Goal: Task Accomplishment & Management: Manage account settings

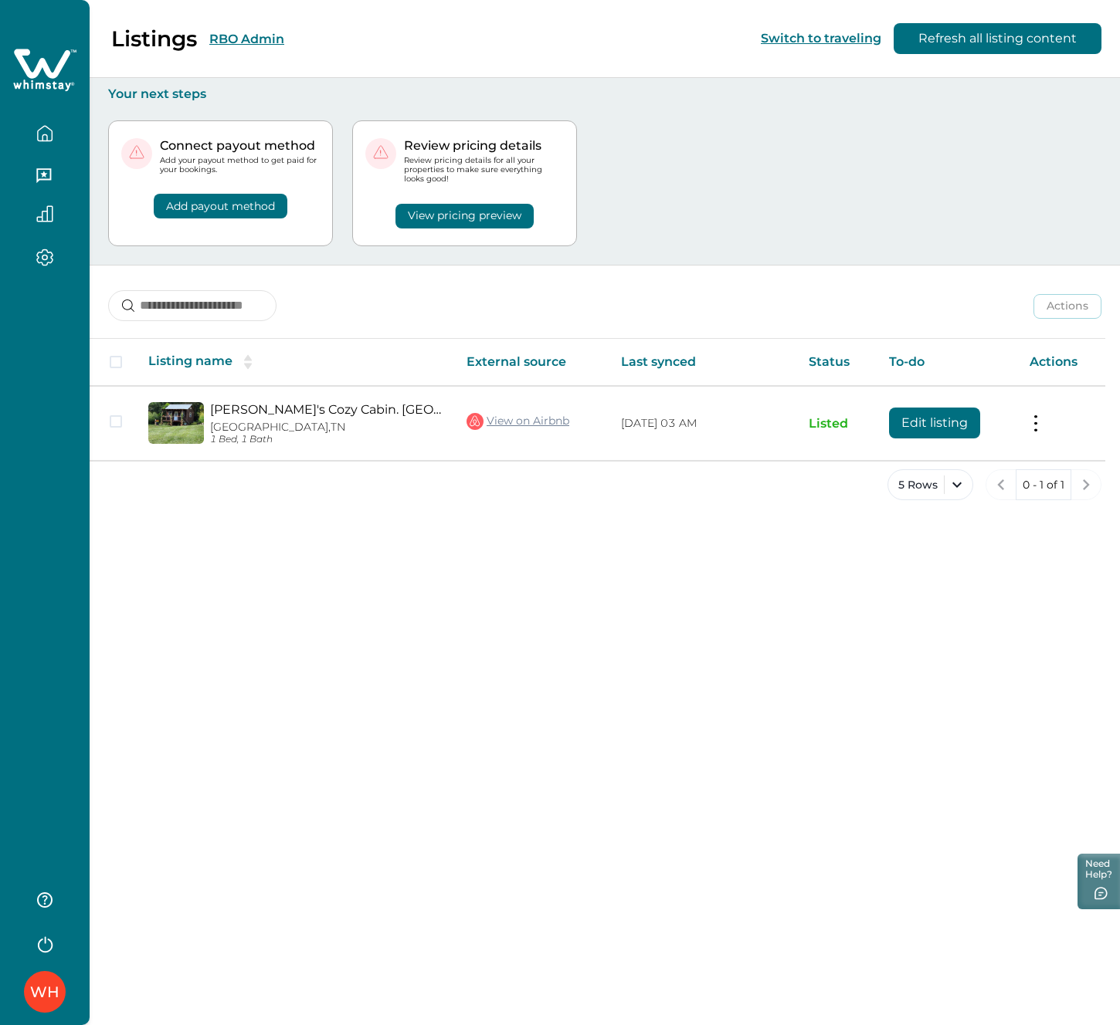
click at [242, 42] on button "RBO Admin" at bounding box center [246, 39] width 75 height 15
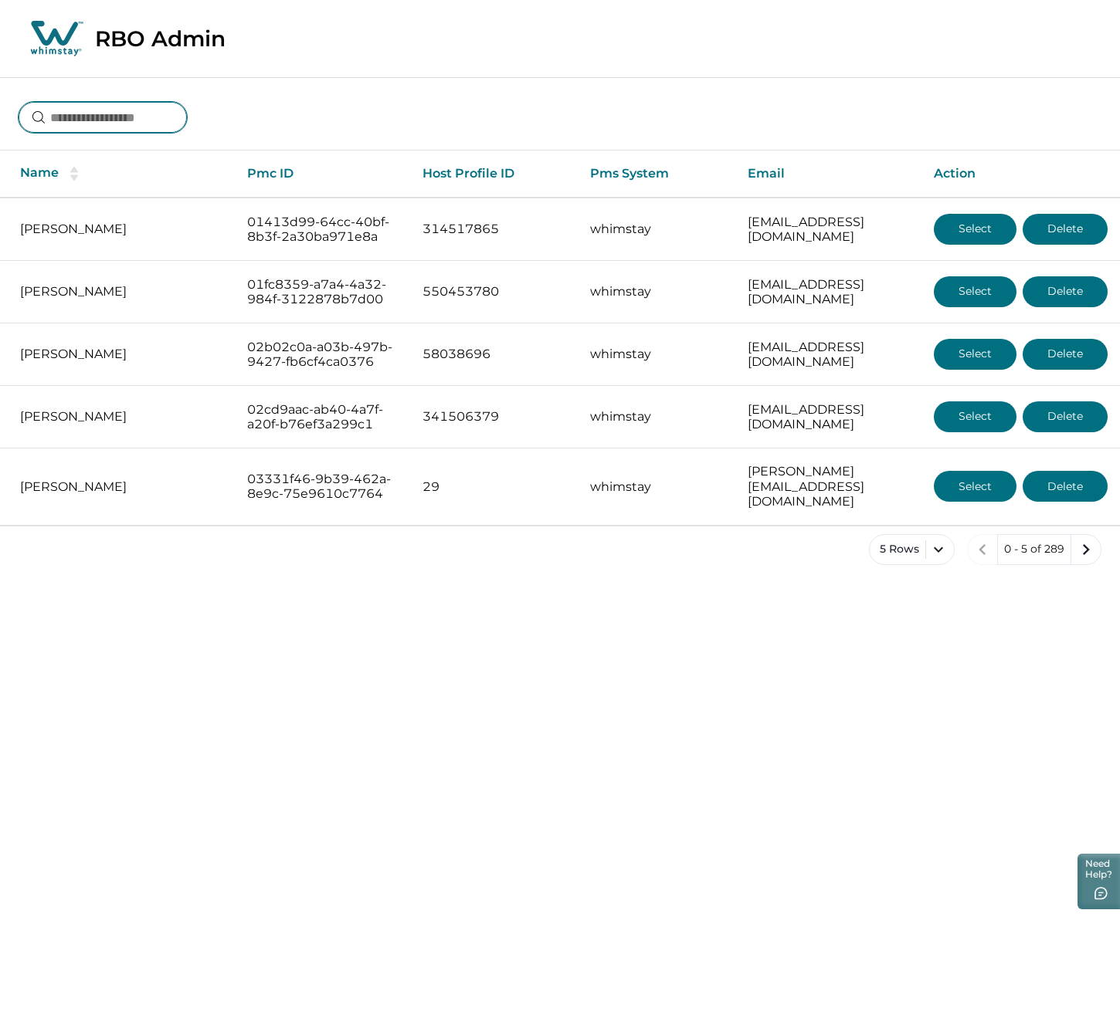
click at [171, 114] on input at bounding box center [103, 117] width 168 height 31
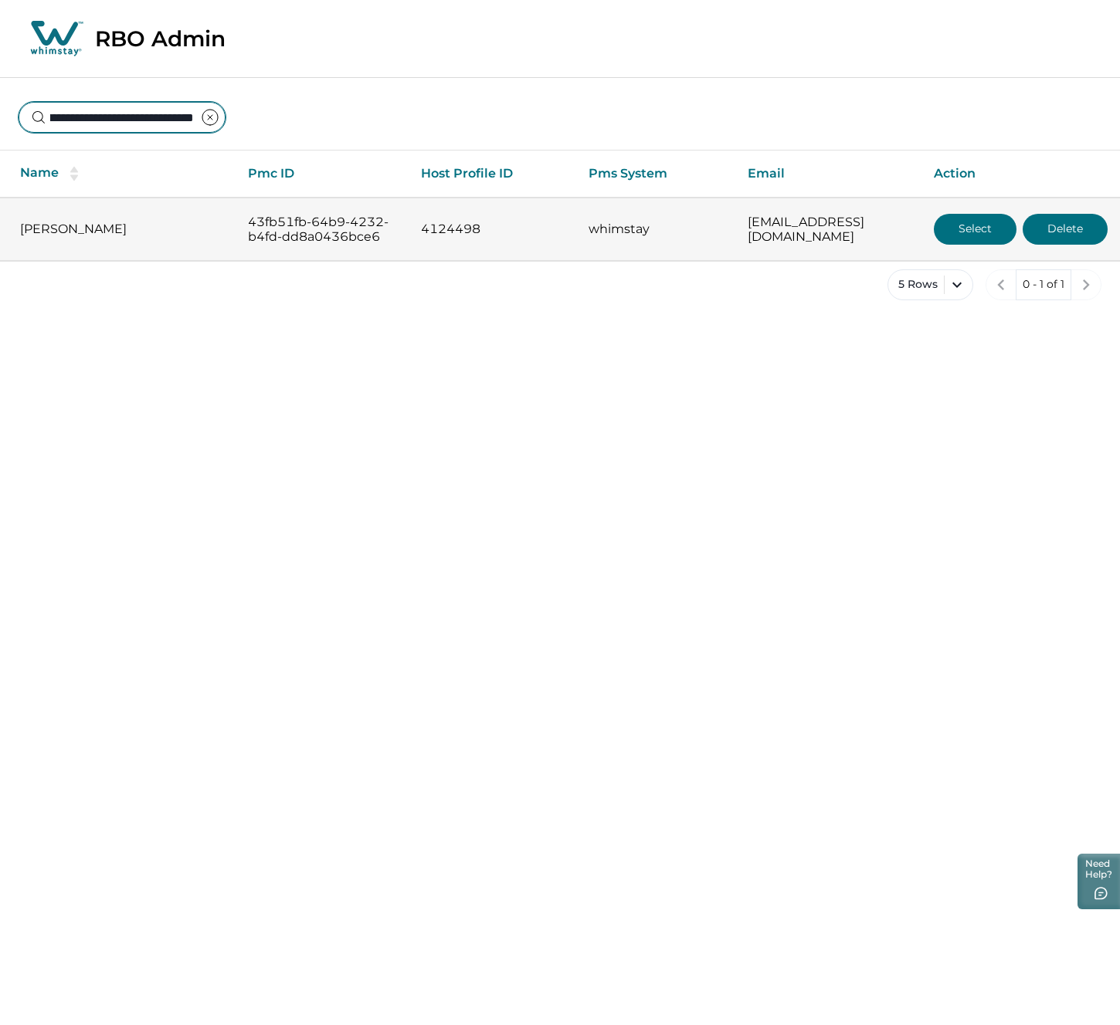
type input "**********"
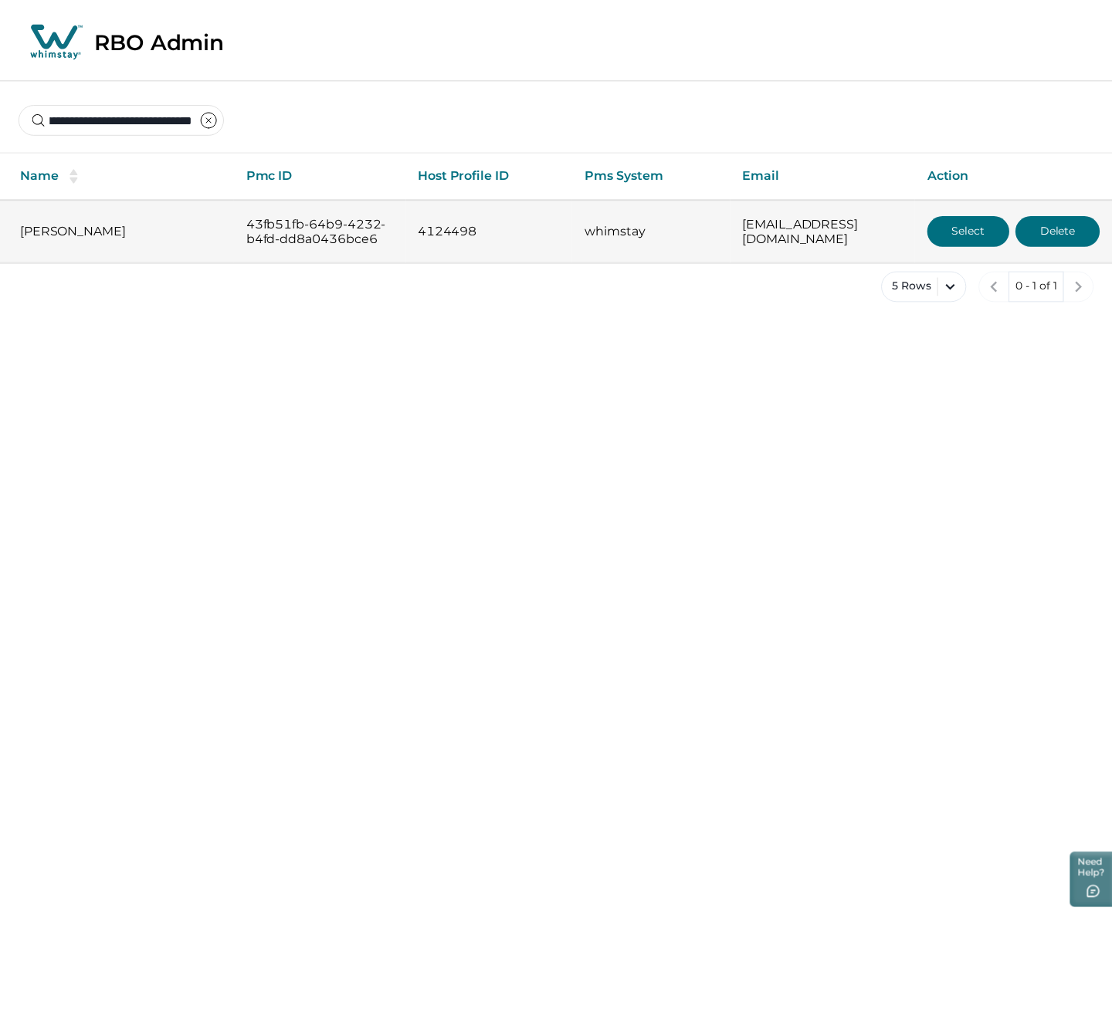
scroll to position [0, 0]
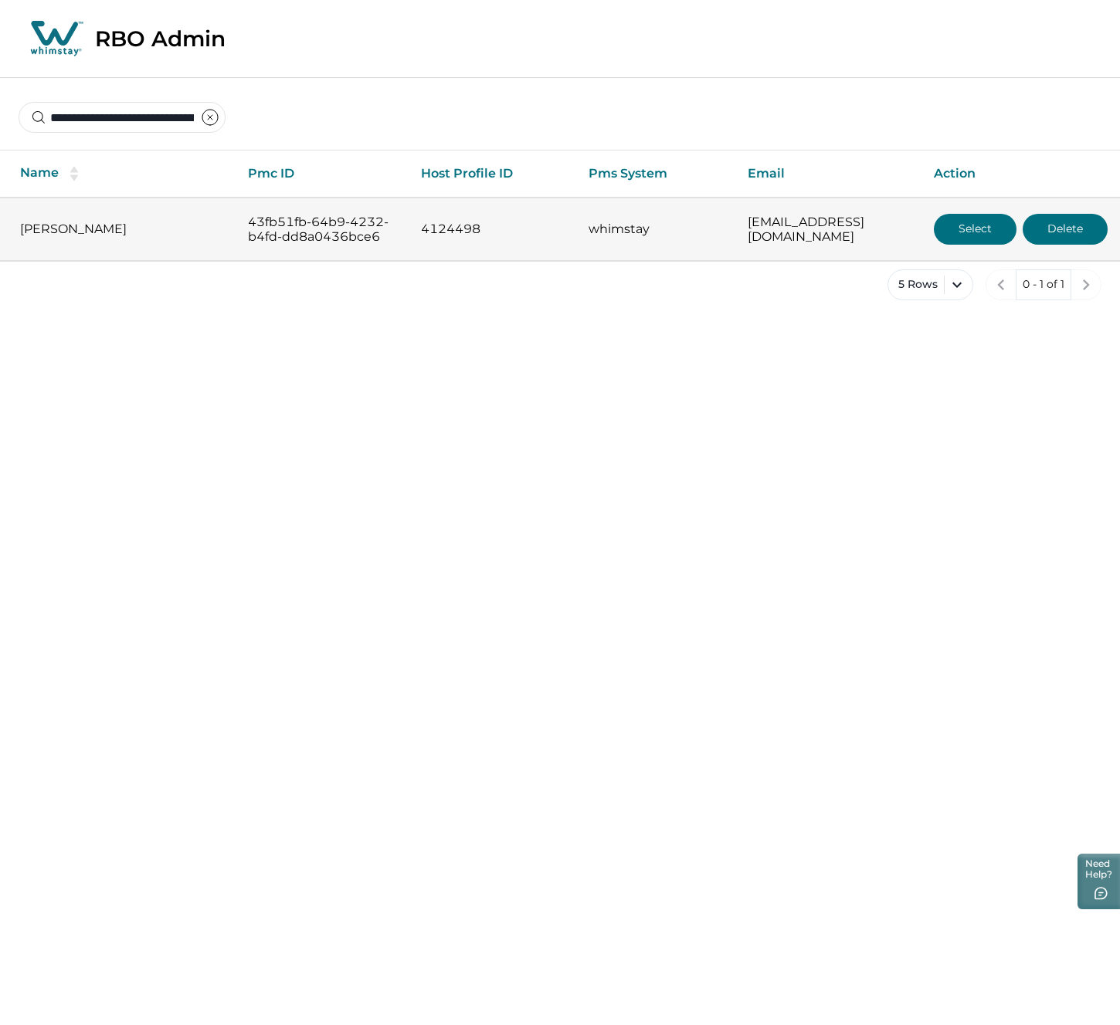
click at [959, 232] on button "Select" at bounding box center [975, 229] width 83 height 31
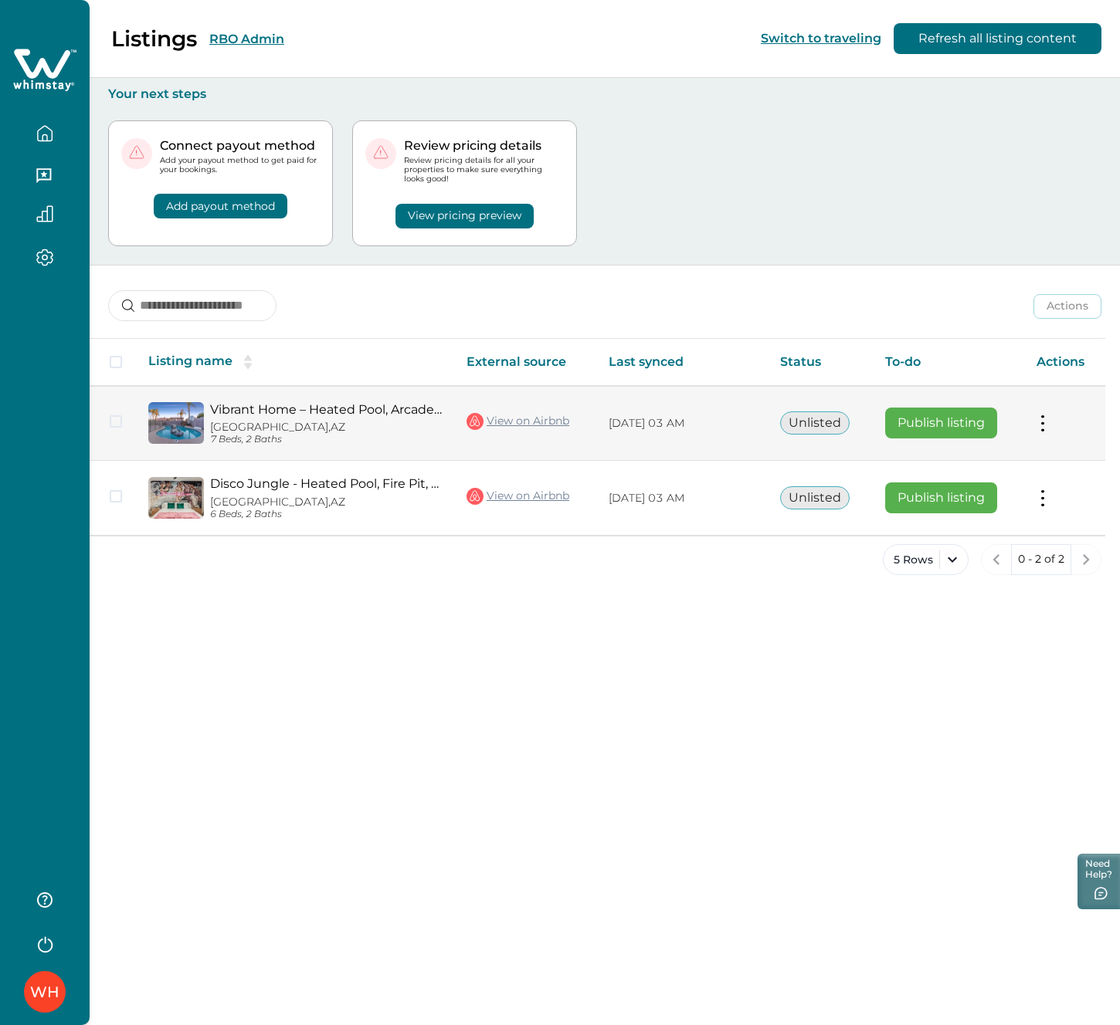
click at [1045, 427] on button at bounding box center [1042, 423] width 12 height 16
click at [992, 486] on button "View listing on Whimstay" at bounding box center [953, 494] width 177 height 29
click at [917, 430] on button "Publish listing" at bounding box center [941, 423] width 112 height 31
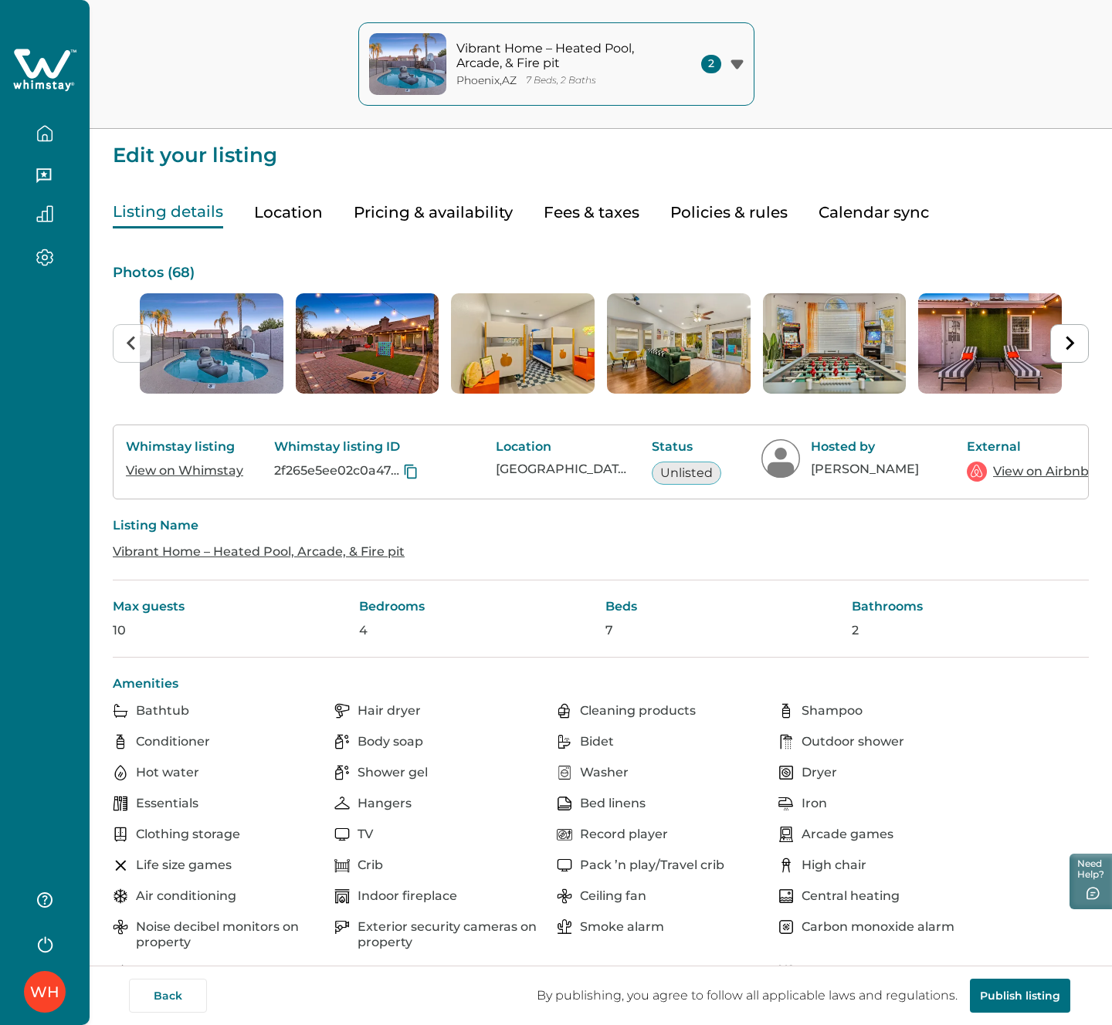
click at [400, 202] on button "Pricing & availability" at bounding box center [433, 213] width 159 height 32
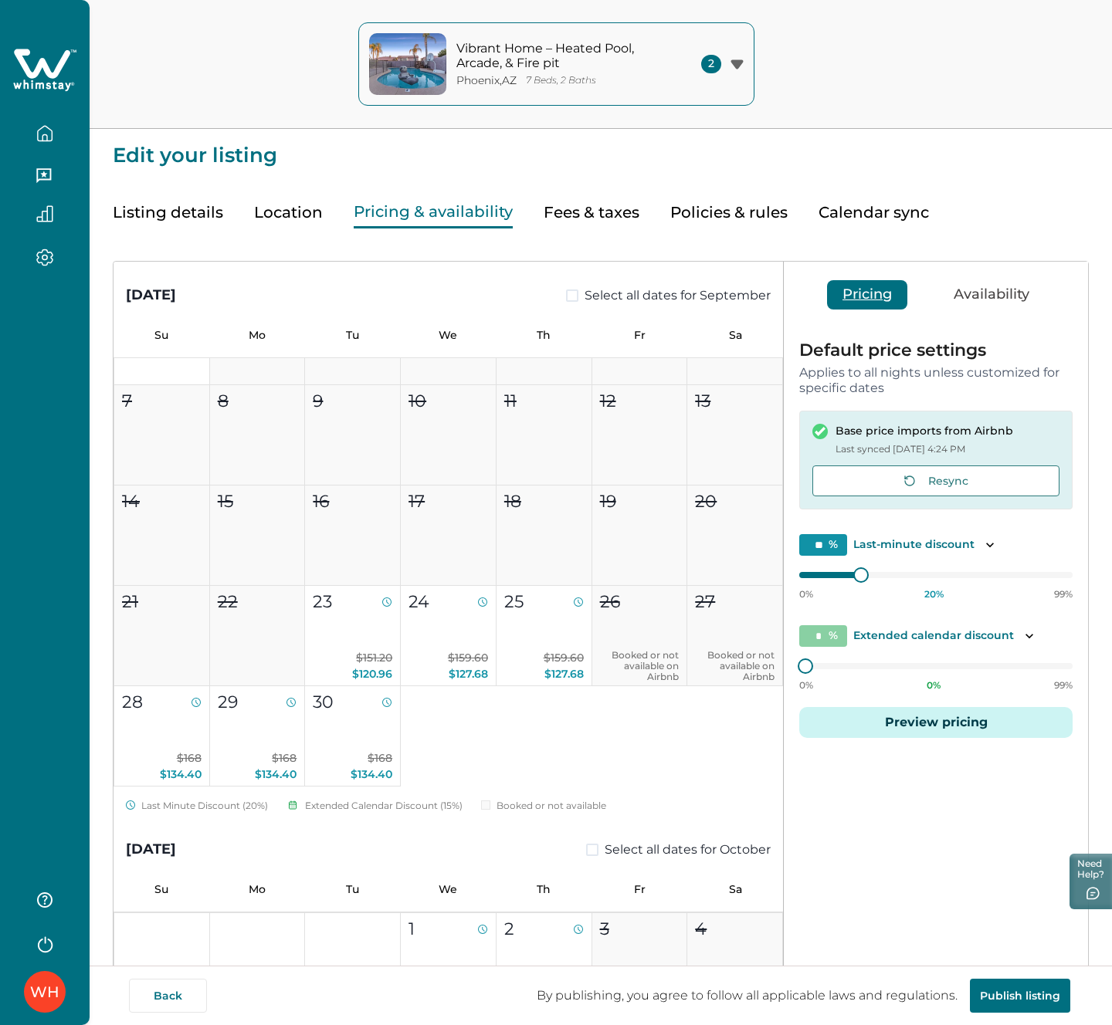
scroll to position [86, 0]
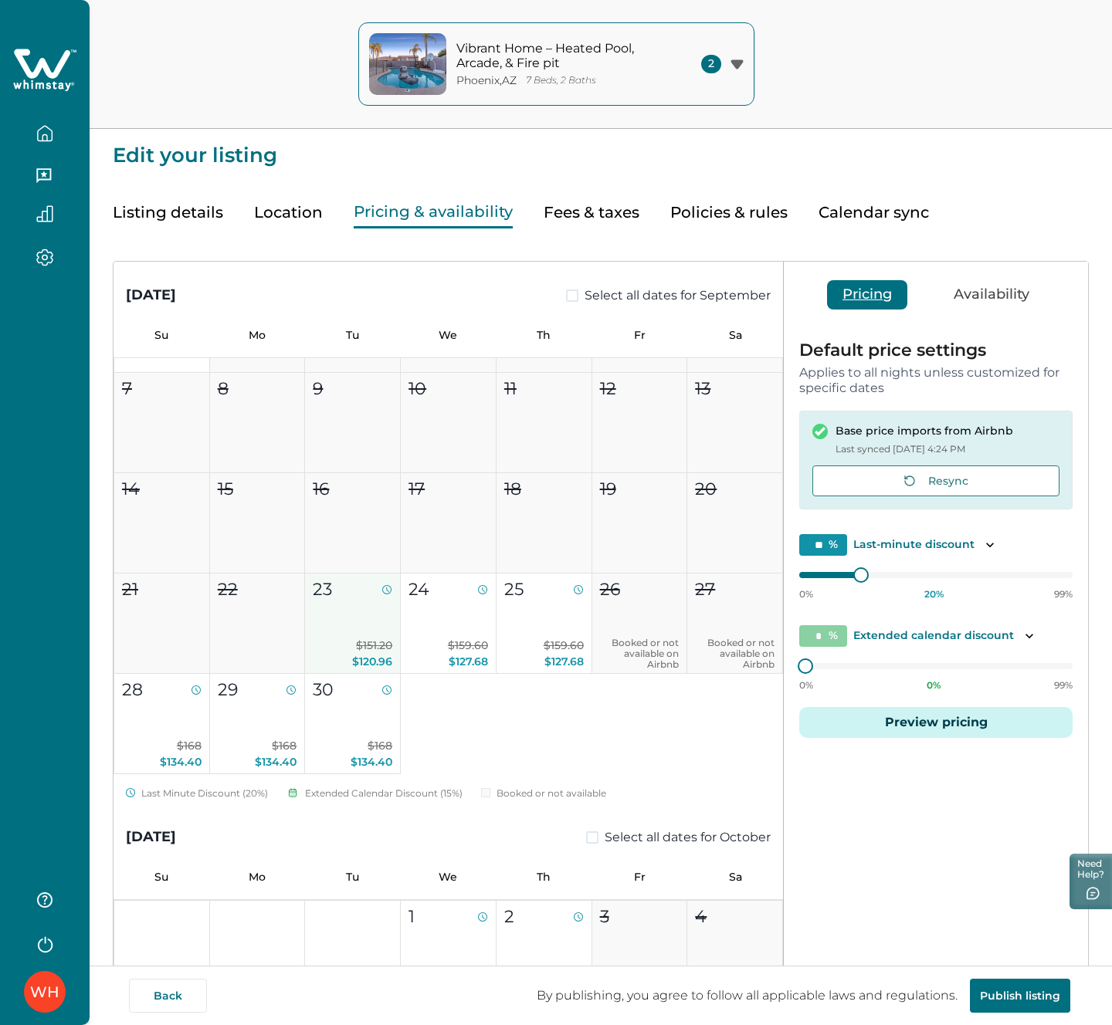
click at [370, 641] on span "$151.20" at bounding box center [374, 646] width 36 height 14
type input "**"
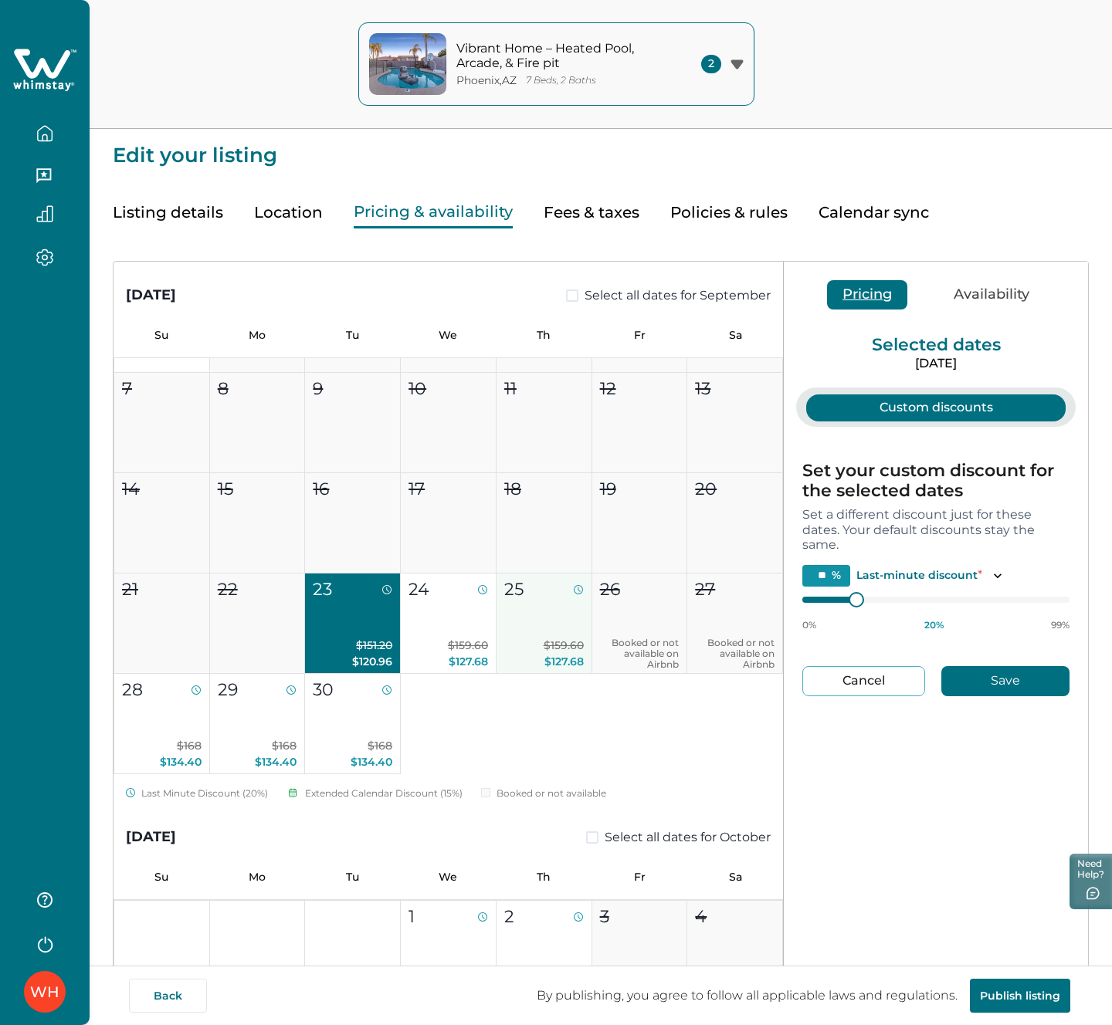
click at [511, 625] on button "25 $159.60 $127.68" at bounding box center [544, 624] width 96 height 100
